Goal: Transaction & Acquisition: Obtain resource

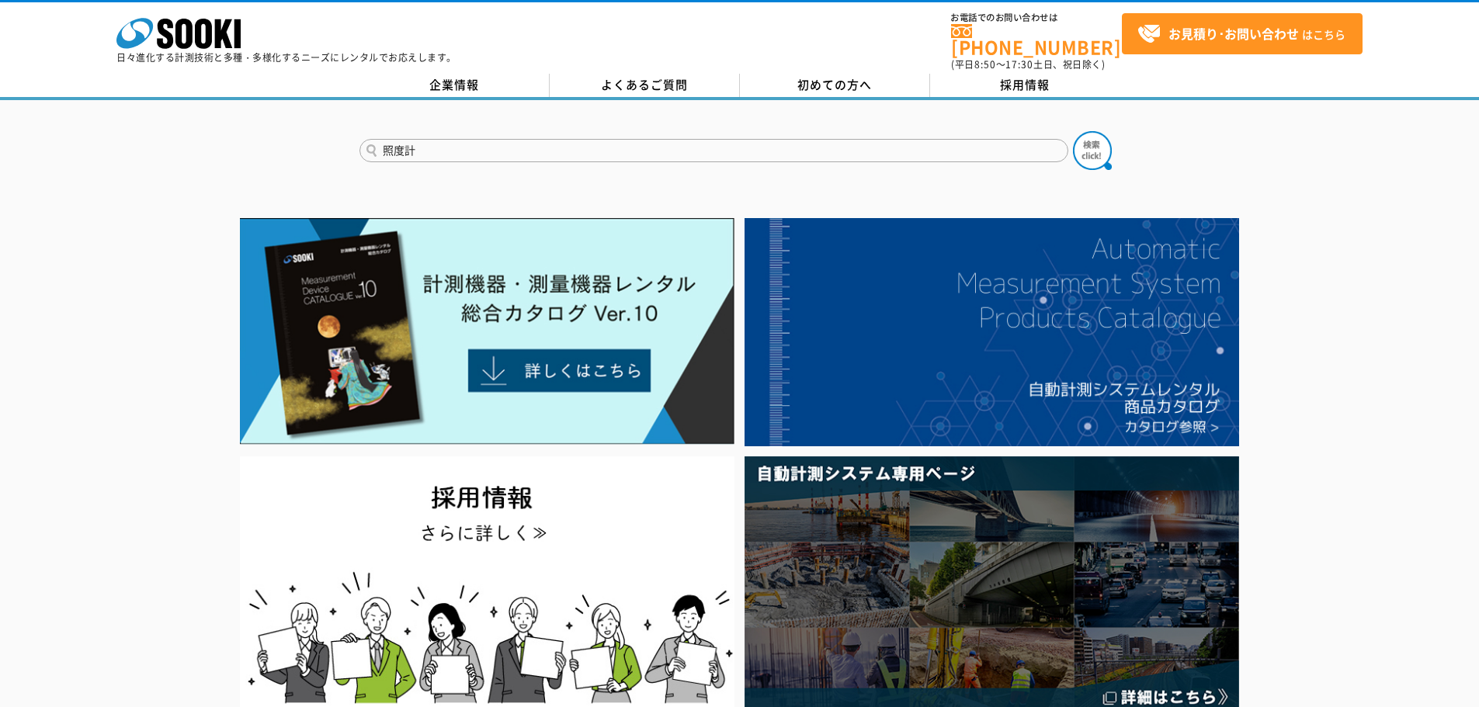
type input "照度計"
click at [1073, 131] on button at bounding box center [1092, 150] width 39 height 39
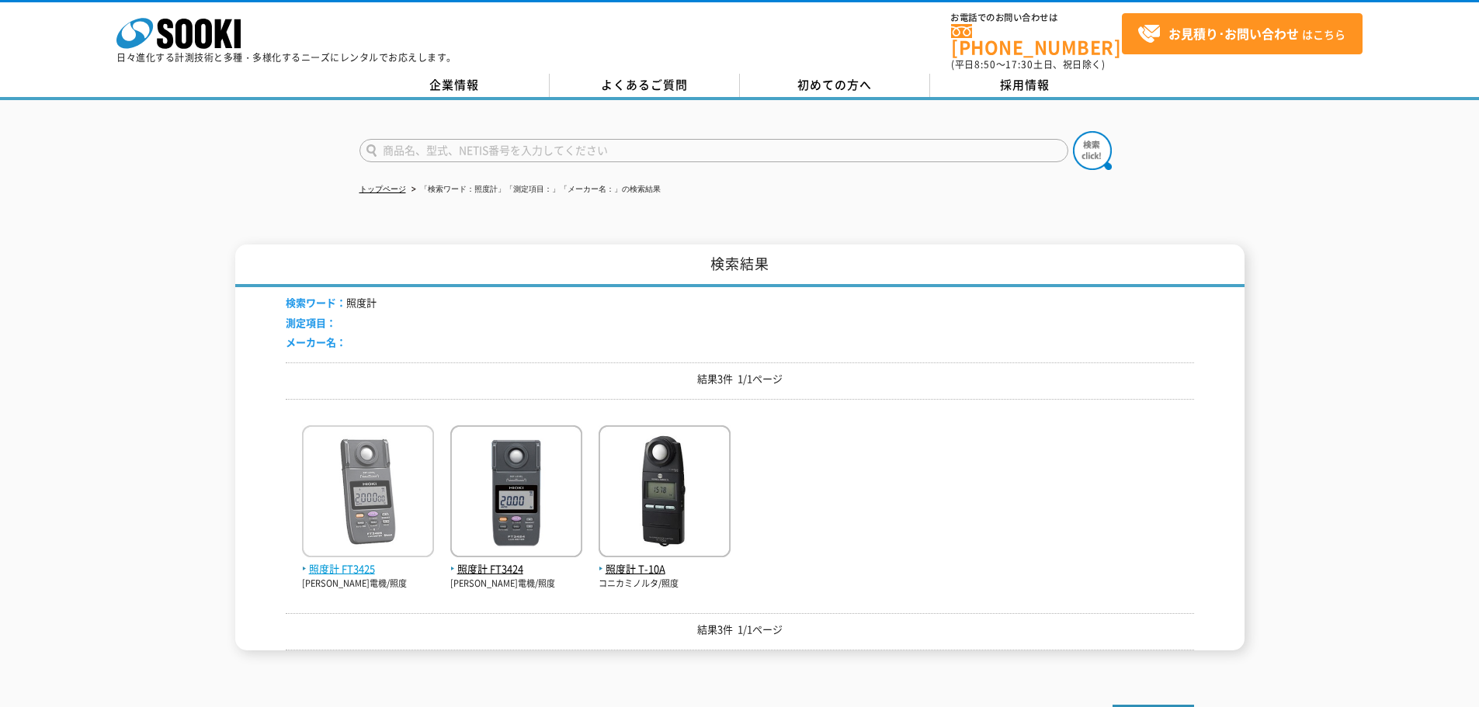
click at [356, 486] on img at bounding box center [368, 494] width 132 height 136
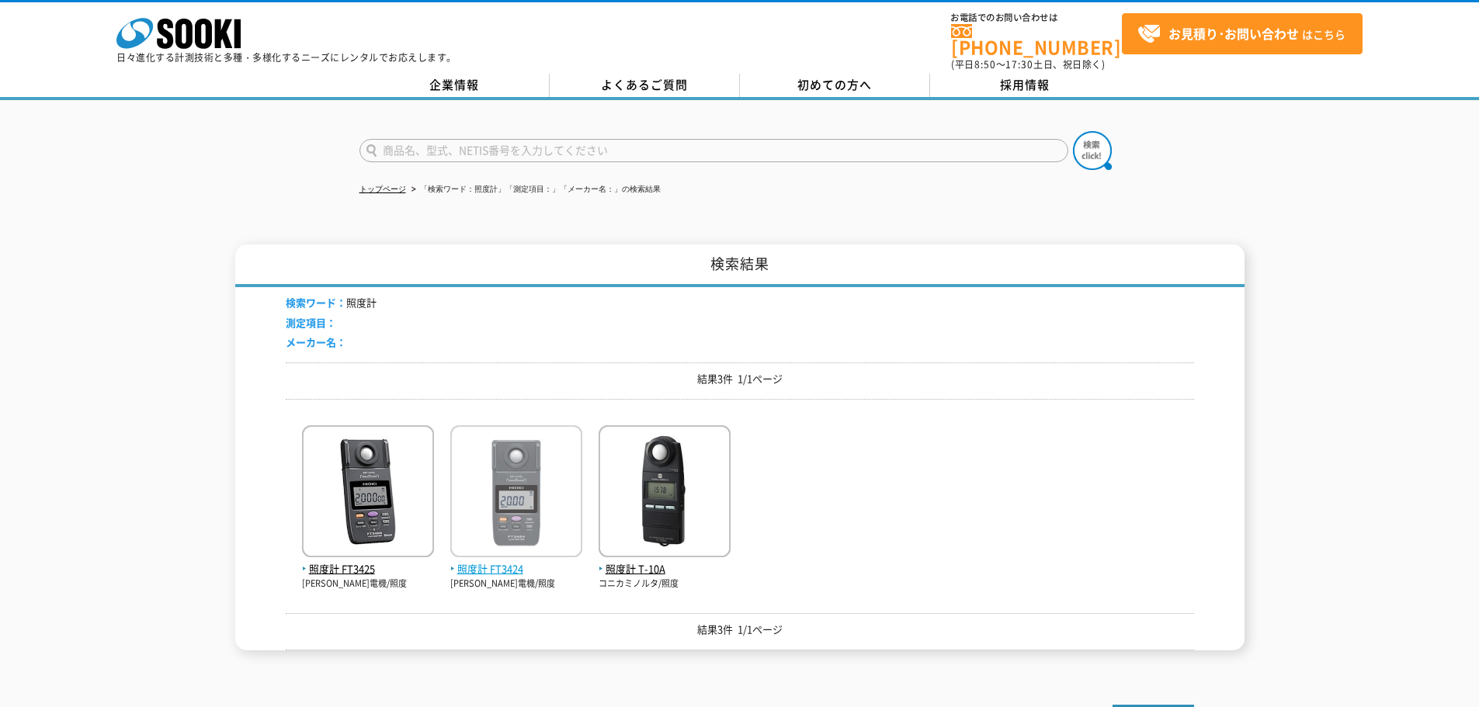
click at [525, 461] on img at bounding box center [516, 494] width 132 height 136
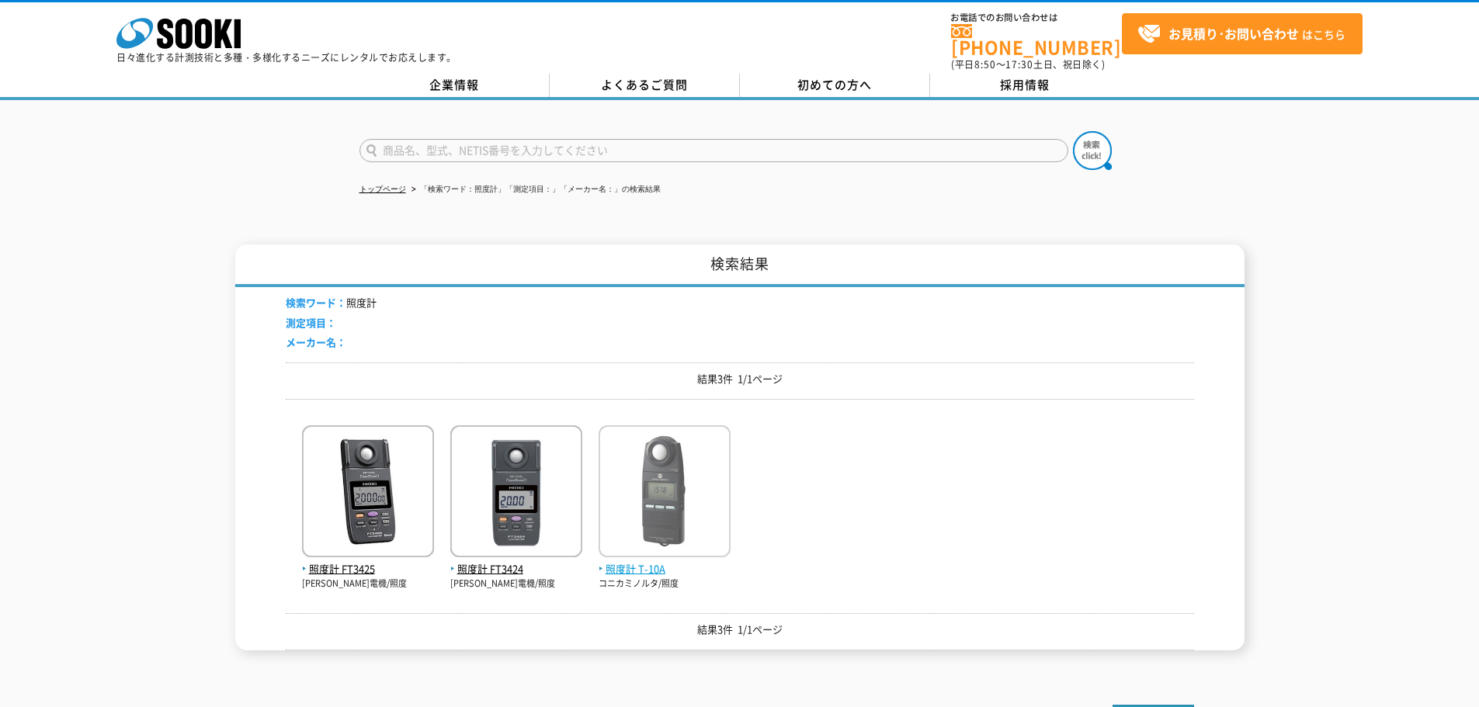
click at [675, 436] on img at bounding box center [665, 494] width 132 height 136
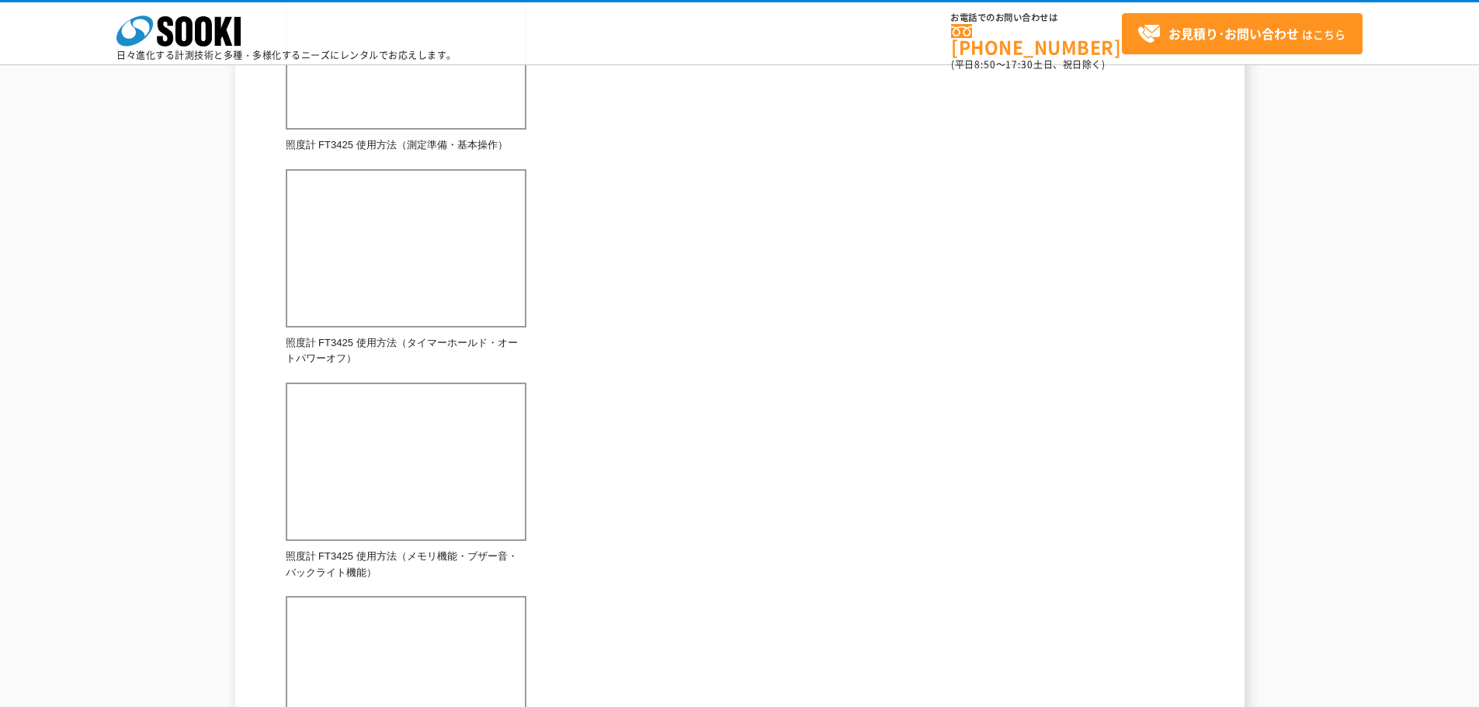
scroll to position [388, 0]
